Goal: Task Accomplishment & Management: Manage account settings

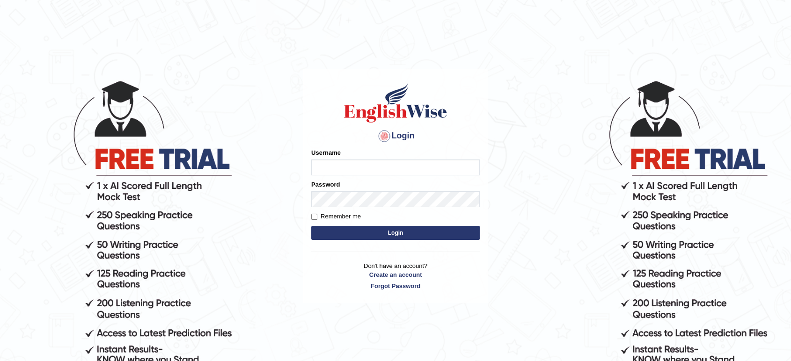
click at [339, 164] on input "Username" at bounding box center [395, 168] width 168 height 16
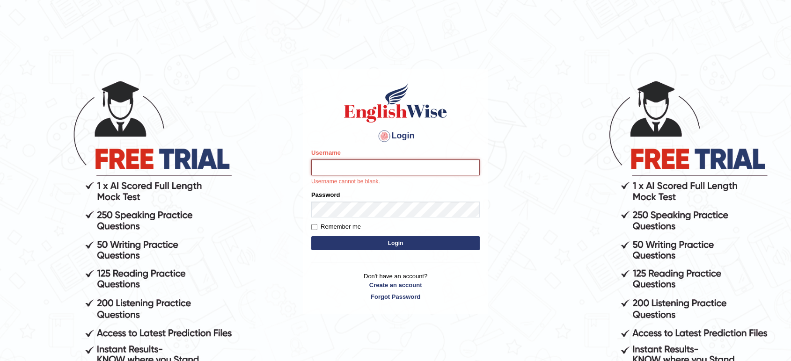
type input "vamshikumar"
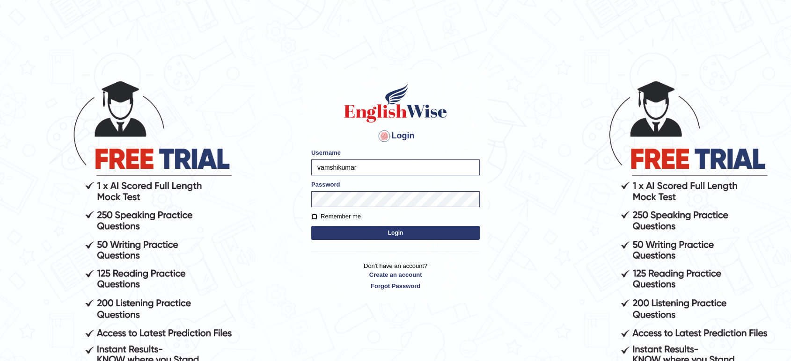
click at [313, 219] on input "Remember me" at bounding box center [314, 217] width 6 height 6
checkbox input "true"
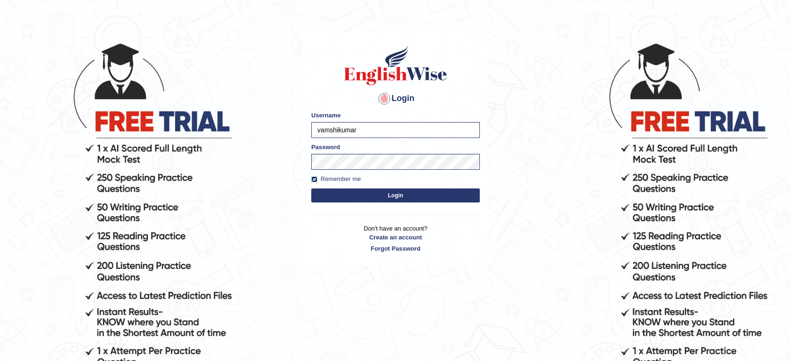
scroll to position [33, 0]
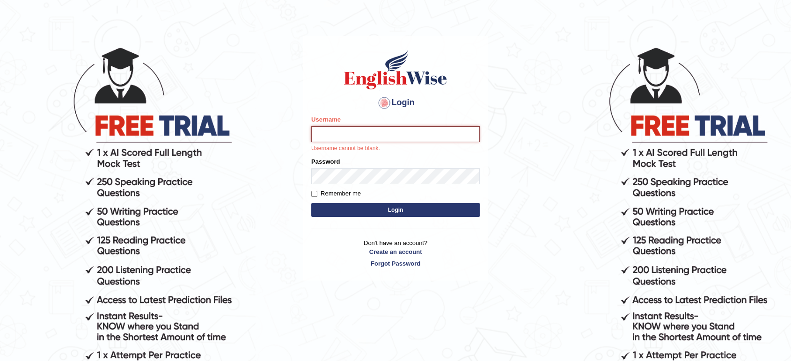
click at [365, 136] on input "Username" at bounding box center [395, 134] width 168 height 16
type input "vamshikumar"
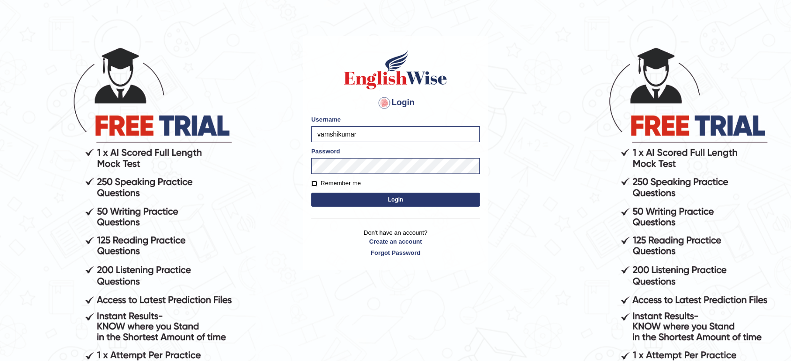
click at [312, 182] on input "Remember me" at bounding box center [314, 184] width 6 height 6
checkbox input "true"
type input "vamshikumar"
click at [334, 179] on label "Remember me" at bounding box center [336, 183] width 50 height 9
click at [317, 181] on input "Remember me" at bounding box center [314, 184] width 6 height 6
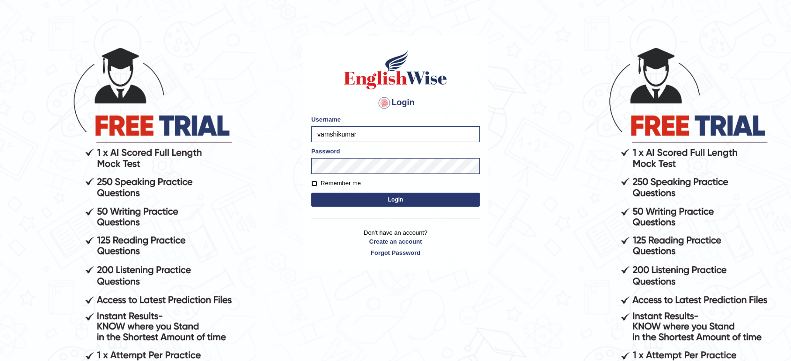
checkbox input "true"
click at [326, 200] on button "Login" at bounding box center [395, 200] width 168 height 14
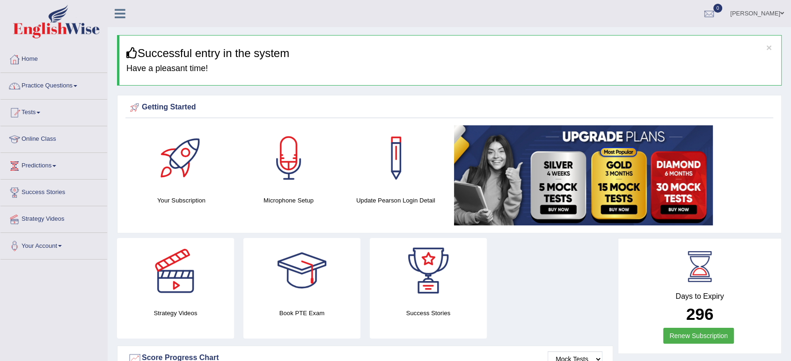
click at [53, 84] on link "Practice Questions" at bounding box center [53, 84] width 107 height 23
